Goal: Task Accomplishment & Management: Manage account settings

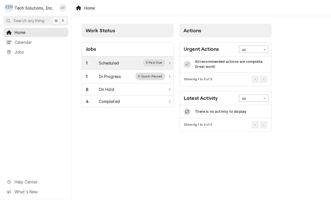
click at [156, 63] on div "0 Past Due" at bounding box center [154, 62] width 22 height 7
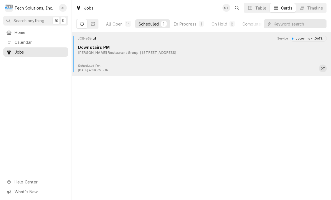
click at [158, 57] on div "JOB-656 Service Upcoming - [DATE] Downstairs PM [PERSON_NAME] Restaurant Group …" at bounding box center [201, 50] width 255 height 28
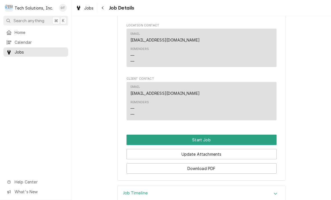
scroll to position [433, 0]
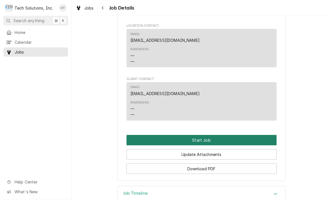
click at [205, 135] on button "Start Job" at bounding box center [202, 140] width 150 height 10
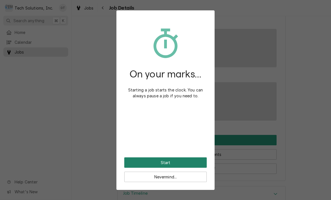
click at [161, 159] on button "Start" at bounding box center [165, 162] width 83 height 10
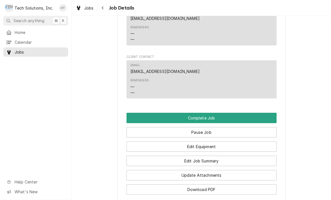
scroll to position [477, 0]
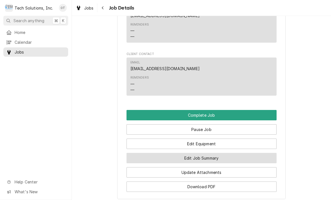
click at [198, 153] on button "Edit Job Summary" at bounding box center [202, 158] width 150 height 10
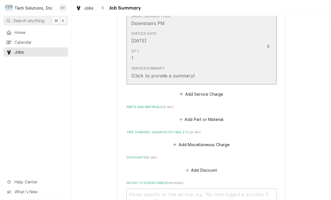
click at [268, 45] on icon "Update Line Item" at bounding box center [268, 47] width 2 height 4
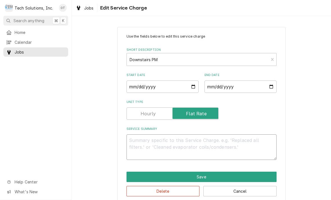
click at [143, 139] on textarea "Service Summary" at bounding box center [202, 147] width 150 height 26
type textarea "x"
type textarea "P"
type textarea "x"
type textarea "PM"
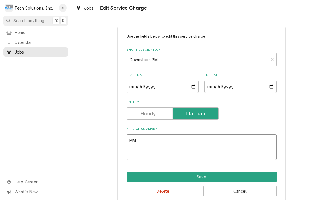
type textarea "x"
type textarea "PM"
type textarea "x"
type textarea "PM o"
type textarea "x"
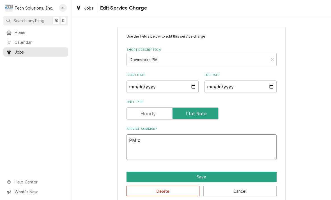
type textarea "PM on"
type textarea "x"
type textarea "PM on all"
type textarea "x"
type textarea "PM on all coolers"
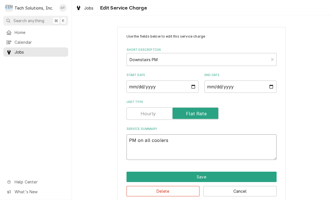
type textarea "x"
type textarea "PM on all coolers and sandwich"
type textarea "x"
type textarea "PM on all coolers and sandwich cool"
type textarea "x"
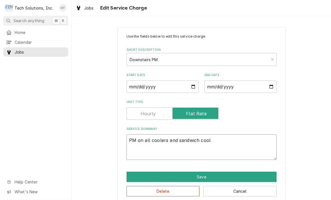
type textarea "PM on all coolers and sandwich coolers"
type textarea "x"
type textarea "PM on all coolers and sandwich coolers."
type textarea "x"
type textarea "PM on all coolers and sandwich coolers."
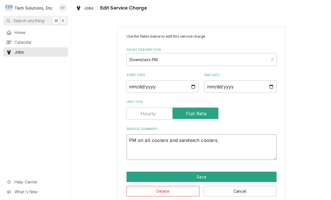
type textarea "x"
type textarea "PM on all coolers and sandwich coolers. Cl"
type textarea "x"
type textarea "PM on all coolers and sandwich coolers. Clea"
type textarea "x"
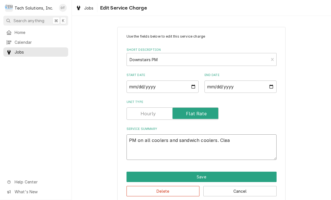
type textarea "PM on all coolers and sandwich coolers. Clean."
type textarea "x"
type textarea "PM on all coolers and sandwich coolers. Clean.C"
type textarea "x"
type textarea "PM on all coolers and sandwich coolers. Clean.CO"
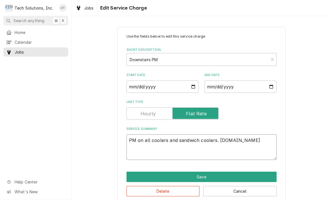
type textarea "x"
type textarea "PM on all coolers and sandwich coolers. Clean.COI"
type textarea "x"
type textarea "PM on all coolers and sandwich coolers. Clean.COIL"
type textarea "x"
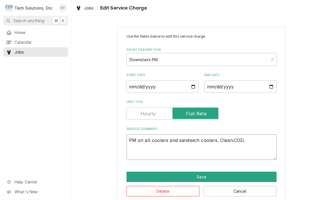
type textarea "PM on all coolers and sandwich coolers. Clean.COILS"
type textarea "x"
type textarea "PM on all coolers and sandwich coolers. Clean.COILS"
type textarea "x"
type textarea "PM on all coolers and sandwich coolers. Clean.COILS w"
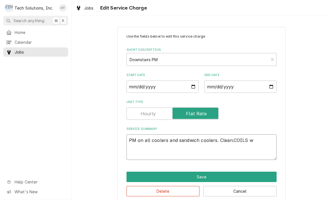
type textarea "x"
type textarea "PM on all coolers and sandwich coolers. Clean.COILS wit"
type textarea "x"
type textarea "PM on all coolers and sandwich coolers. Clean.COILS with"
type textarea "x"
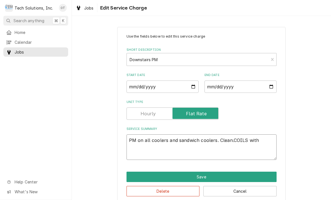
type textarea "PM on all coolers and sandwich coolers. Clean.COILS with nitro."
type textarea "x"
type textarea "PM on all coolers and sandwich coolers. Clean.COILS with nitrogen."
type textarea "x"
type textarea "PM on all coolers and sandwich coolers. Clean.COILS with nitrogen blow"
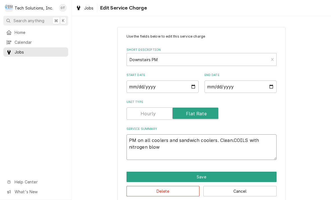
type textarea "x"
type textarea "PM on all coolers and sandwich coolers. Clean.COILS with nitrogen blowing out."
type textarea "x"
type textarea "PM on all coolers and sandwich coolers. Clean.COILS with nitrogen blowing out a…"
type textarea "x"
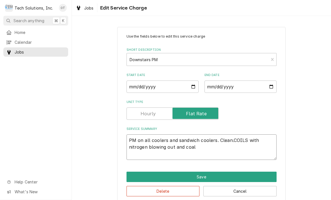
type textarea "PM on all coolers and sandwich coolers. Clean.COILS with nitrogen blowing out a…"
click at [189, 148] on textarea "PM on all coolers and sandwich coolers. Clean.COILS with nitrogen blowing out a…" at bounding box center [202, 147] width 150 height 26
type textarea "x"
type textarea "PM on all coolers and sandwich coolers. Clean.COILS with nitrogen blowing out a…"
type textarea "x"
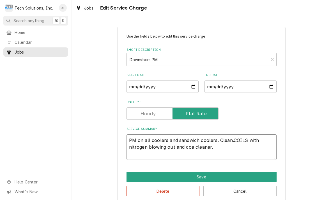
type textarea "PM on all coolers and sandwich coolers. Clean.COILS with nitrogen blowing out a…"
type textarea "x"
type textarea "PM on all coolers and sandwich coolers. Clean.COILS with nitrogen blowing out a…"
type textarea "x"
type textarea "PM on all coolers and sandwich coolers. Clean.COILS with nitrogen blowing out a…"
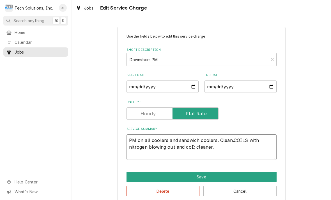
type textarea "x"
type textarea "PM on all coolers and sandwich coolers. Clean.COILS with nitrogen blowing out a…"
type textarea "x"
type textarea "PM on all coolers and sandwich coolers. Clean.COILS with nitrogen blowing out a…"
type textarea "x"
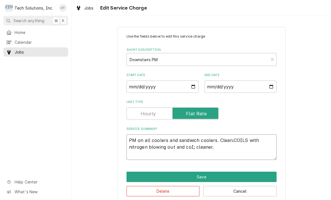
type textarea "PM on all coolers and sandwich coolers. Clean.COILS with nitrogen blowing out a…"
type textarea "x"
type textarea "PM on all coolers and sandwich coolers. Clean.COILS with nitrogen blowing out a…"
type textarea "x"
type textarea "PM on all coolers and sandwich coolers. Clean.COILS with nitrogen blowing out a…"
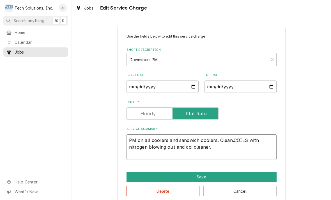
type textarea "x"
type textarea "PM on all coolers and sandwich coolers. Clean.COILS with nitrogen blowing out a…"
click at [221, 148] on textarea "PM on all coolers and sandwich coolers. Clean.COILS with nitrogen blowing out a…" at bounding box center [202, 147] width 150 height 26
type textarea "x"
type textarea "PM on all coolers and sandwich coolers. Clean.COILS with nitrogen blowing out a…"
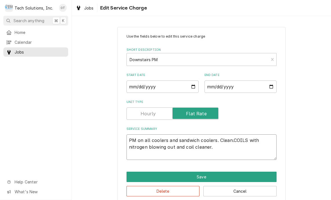
type textarea "x"
type textarea "PM on all coolers and sandwich coolers. Clean.COILS with nitrogen blowing out a…"
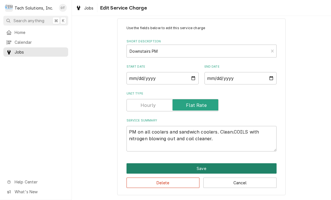
click at [205, 165] on button "Save" at bounding box center [202, 168] width 150 height 10
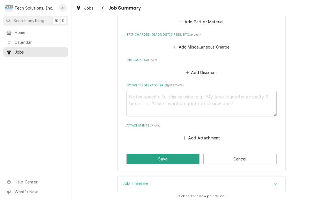
scroll to position [256, 0]
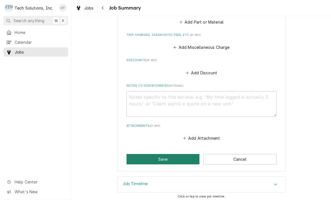
click at [166, 155] on button "Save" at bounding box center [163, 159] width 73 height 10
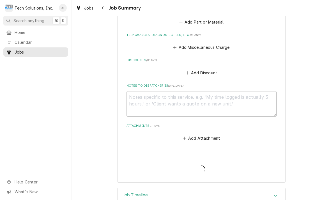
type textarea "x"
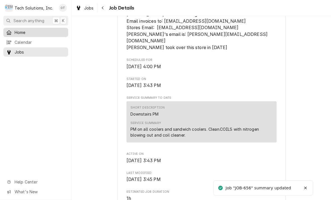
scroll to position [179, 0]
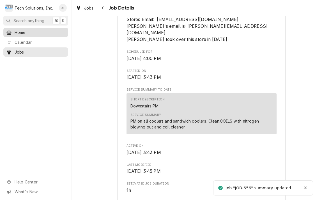
click at [22, 31] on span "Home" at bounding box center [40, 32] width 51 height 6
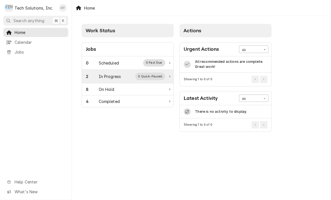
click at [139, 77] on div "0 Quick-Paused" at bounding box center [150, 76] width 30 height 7
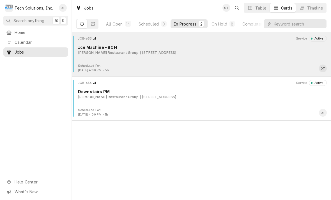
click at [148, 52] on div "[STREET_ADDRESS]" at bounding box center [158, 52] width 36 height 5
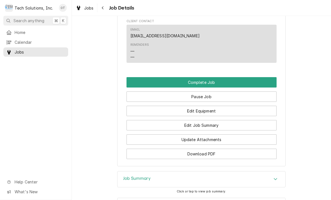
scroll to position [510, 0]
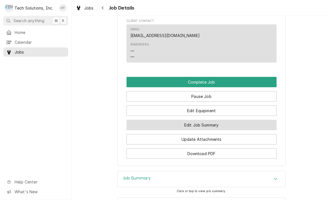
click at [204, 120] on button "Edit Job Summary" at bounding box center [202, 125] width 150 height 10
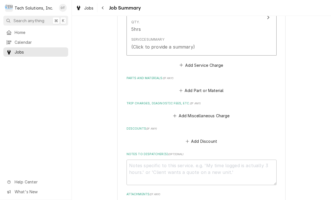
scroll to position [179, 0]
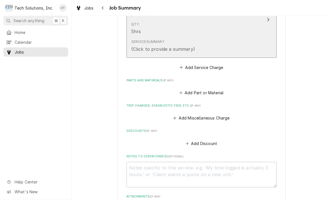
click at [268, 21] on div "Update Line Item" at bounding box center [268, 19] width 7 height 7
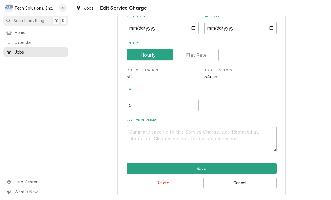
scroll to position [59, 0]
click at [146, 133] on textarea "Service Summary" at bounding box center [202, 139] width 150 height 26
type textarea "x"
type textarea "P"
type textarea "x"
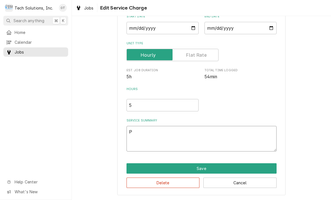
type textarea "PM"
type textarea "x"
type textarea "PM"
click at [229, 196] on div "Use the fields below to edit this service charge Short Description Ice Machine …" at bounding box center [201, 81] width 259 height 237
click at [184, 136] on textarea "PM" at bounding box center [202, 139] width 150 height 26
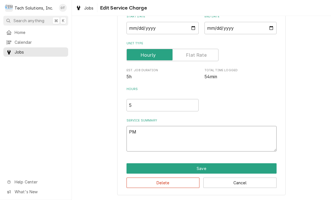
type textarea "x"
type textarea "PM o"
type textarea "x"
type textarea "PM oh"
type textarea "x"
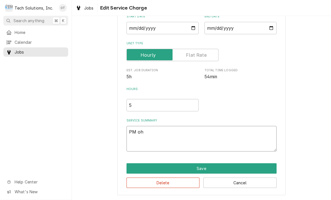
type textarea "PM oh ice"
type textarea "x"
type textarea "PM on ice machine"
type textarea "x"
type textarea "PM on ice machine."
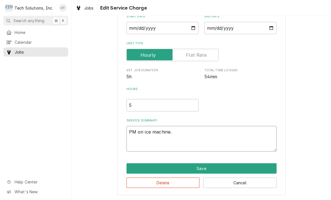
type textarea "x"
type textarea "PM on ice machine."
type textarea "x"
type textarea "PM on machine."
type textarea "x"
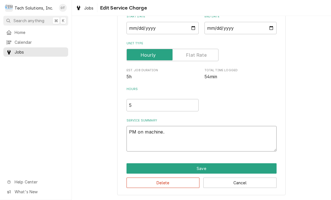
type textarea "PM on machine. Re"
type textarea "x"
type textarea "PM on machine. Remo"
type textarea "x"
type textarea "PM on machine. Remove"
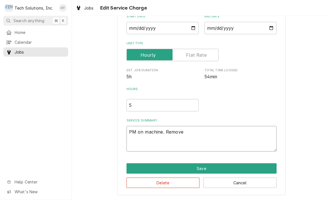
type textarea "x"
type textarea "PM on machine. Remove i"
type textarea "x"
type textarea "PM on machine. Remove ice"
type textarea "x"
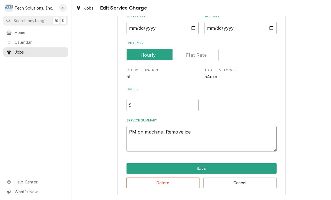
type textarea "PM on machine. Remove ice."
type textarea "x"
type textarea "PM on machine. Remove ice from"
type textarea "x"
type textarea "PM on machine. Remove ice from ice"
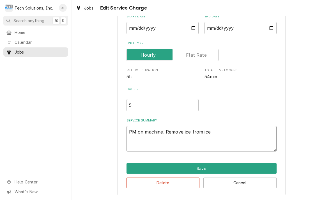
type textarea "x"
type textarea "PM on machine. Remove ice from ice band."
type textarea "x"
type textarea "PM on machine. Remove ice from ice band"
type textarea "x"
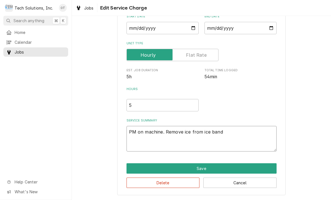
type textarea "PM on machine. Remove ice from ice ban"
type textarea "x"
type textarea "PM on machine. Remove ice from ice ba"
type textarea "x"
type textarea "PM on machine. Remove ice from ice bI"
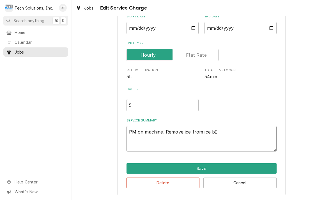
type textarea "x"
type textarea "PM on machine. Remove ice from ice bIN"
type textarea "x"
type textarea "PM on machine. Remove ice from ice bIN."
type textarea "x"
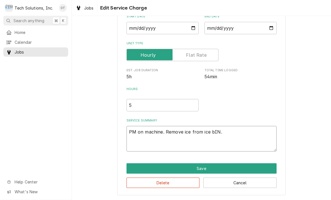
type textarea "PM on machine. Remove ice from ice bIN."
type textarea "x"
type textarea "PM on machine. Remove ice from ice bIN. D"
type textarea "x"
type textarea "PM on machine. Remove ice from ice bIN. Di"
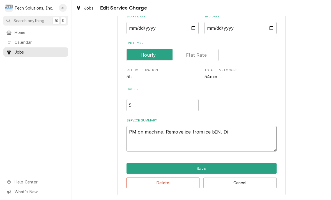
type textarea "x"
type textarea "PM on machine. Remove ice from ice bIN. Dis"
type textarea "x"
type textarea "PM on machine. Remove ice from ice bIN. Disassemble"
type textarea "x"
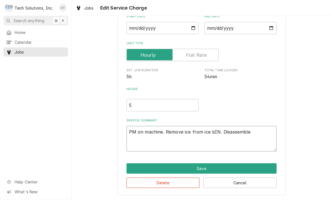
type textarea "PM on machine. Remove ice from ice bIN. Disassemble."
type textarea "x"
type textarea "PM on machine. Remove ice from ice bIN. Disassemble ice."
type textarea "x"
type textarea "PM on machine. Remove ice from ice bIN. Disassemble ice grid."
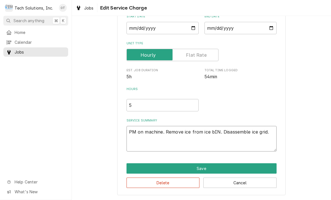
type textarea "x"
type textarea "PM on machine. Remove ice from ice bIN. Disassemble ice grid component"
type textarea "x"
type textarea "PM on machine. Remove ice from ice bIN. Disassemble ice grid component parts."
type textarea "x"
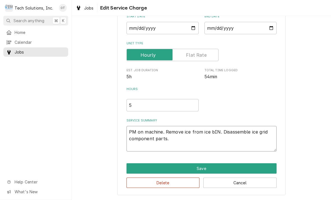
type textarea "PM on machine. Remove ice from ice bIN. Disassemble ice grid component parts ha…"
type textarea "x"
type textarea "PM on machine. Remove ice from ice bIN. Disassemble ice grid component parts ha…"
type textarea "x"
type textarea "PM on machine. Remove ice from ice bIN. Disassemble ice grid component parts ha…"
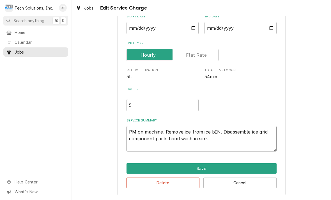
type textarea "x"
type textarea "PM on machine. Remove ice from ice bIN. Disassemble ice grid component parts ha…"
type textarea "x"
type textarea "PM on machine. Remove ice from ice bIN. Disassemble ice grid component parts ha…"
type textarea "x"
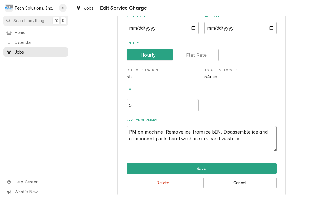
type textarea "PM on machine. Remove ice from ice bIN. Disassemble ice grid component parts ha…"
type textarea "x"
type textarea "PM on machine. Remove ice from ice bIN. Disassemble ice grid component parts ha…"
type textarea "x"
type textarea "PM on machine. Remove ice from ice bIN. Disassemble ice grid component parts ha…"
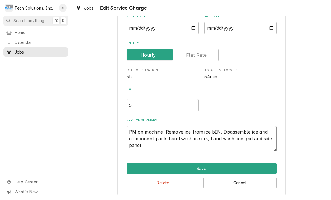
type textarea "x"
type textarea "PM on machine. Remove ice from ice bIN. Disassemble ice grid component parts ha…"
type textarea "x"
type textarea "PM on machine. Remove ice from ice bIN. Disassemble ice grid component parts ha…"
type textarea "x"
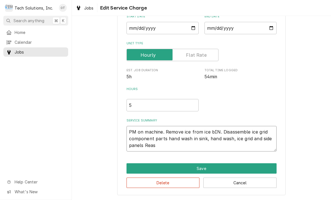
type textarea "PM on machine. Remove ice from ice bIN. Disassemble ice grid component parts ha…"
type textarea "x"
type textarea "PM on machine. Remove ice from ice bIN. Disassemble ice grid component parts ha…"
type textarea "x"
type textarea "PM on machine. Remove ice from ice bIN. Disassemble ice grid component parts ha…"
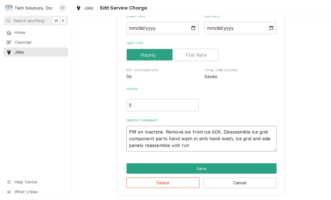
type textarea "x"
type textarea "PM on machine. Remove ice from ice bIN. Disassemble ice grid component parts ha…"
type textarea "x"
type textarea "PM on machine. Remove ice from ice bIN. Disassemble ice grid component parts ha…"
type textarea "x"
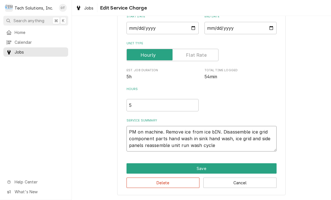
type textarea "PM on machine. Remove ice from ice bIN. Disassemble ice grid component parts ha…"
type textarea "x"
type textarea "PM on machine. Remove ice from ice bIN. Disassemble ice grid component parts ha…"
type textarea "x"
type textarea "PM on machine. Remove ice from ice bIN. Disassemble ice grid component parts ha…"
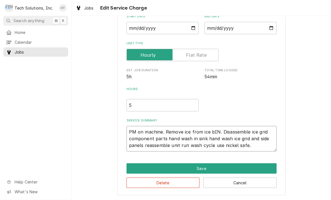
type textarea "x"
type textarea "PM on machine. Remove ice from ice bIN. Disassemble ice grid component parts ha…"
type textarea "x"
type textarea "PM on machine. Remove ice from ice bIN. Disassemble ice grid component parts ha…"
type textarea "x"
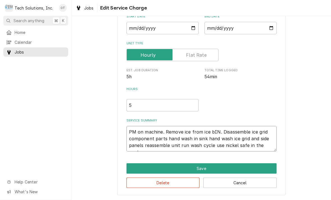
type textarea "PM on machine. Remove ice from ice bIN. Disassemble ice grid component parts ha…"
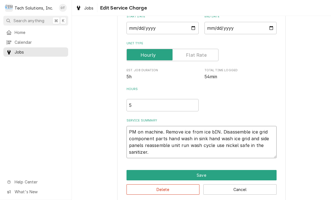
type textarea "x"
type textarea "PM on machine. Remove ice from ice bIN. Disassemble ice grid component parts ha…"
type textarea "x"
type textarea "PM on machine. Remove ice from ice bIN. Disassemble ice grid component parts ha…"
type textarea "x"
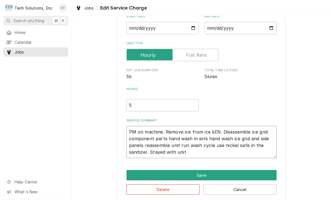
type textarea "PM on machine. Remove ice from ice bIN. Disassemble ice grid component parts ha…"
type textarea "x"
type textarea "PM on machine. Remove ice from ice bIN. Disassemble ice grid component parts ha…"
type textarea "x"
type textarea "PM on machine. Remove ice from ice bIN. Disassemble ice grid component parts ha…"
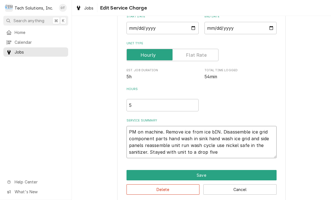
type textarea "x"
type textarea "PM on machine. Remove ice from ice bIN. Disassemble ice grid component parts ha…"
type textarea "x"
type textarea "PM on machine. Remove ice from ice bIN. Disassemble ice grid component parts ha…"
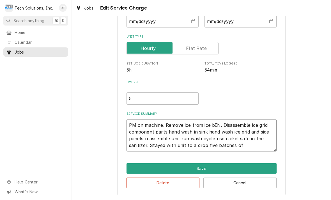
scroll to position [65, 0]
type textarea "x"
type textarea "PM on machine. Remove ice from ice bIN. Disassemble ice grid component parts ha…"
type textarea "x"
type textarea "PM on machine. Remove ice from ice bIN. Disassemble ice grid component parts ha…"
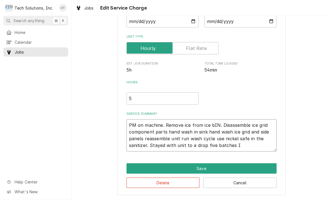
type textarea "x"
type textarea "PM on machine. Remove ice from ice bIN. Disassemble ice grid component parts ha…"
type textarea "x"
type textarea "PM on machine. Remove ice from ice bIN. Disassemble ice grid component parts ha…"
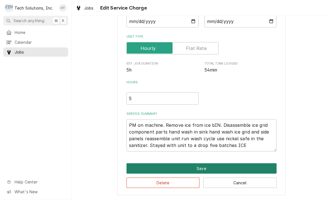
click at [198, 165] on button "Save" at bounding box center [202, 168] width 150 height 10
type textarea "x"
